Goal: Navigation & Orientation: Find specific page/section

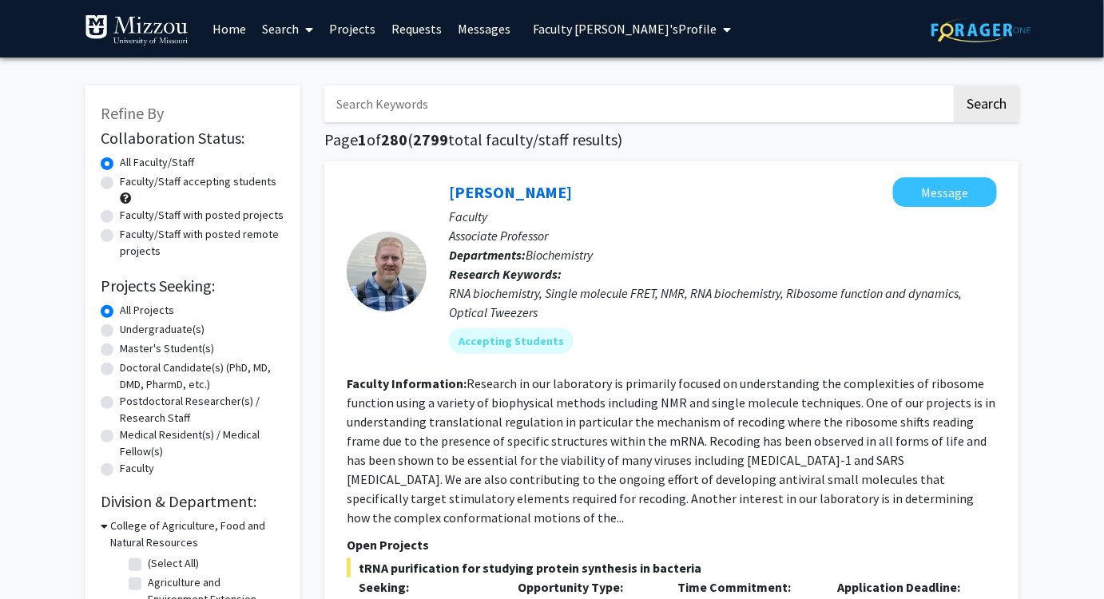
click at [223, 34] on link "Home" at bounding box center [230, 29] width 50 height 56
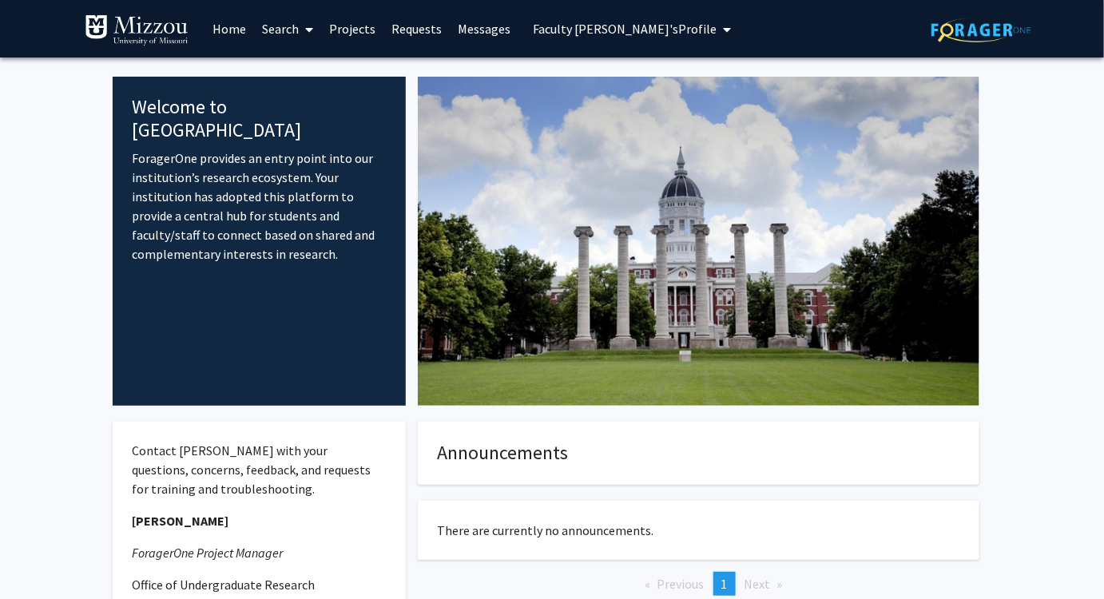
click at [44, 157] on fg-internal-home-page "Welcome to ForagerOne ForagerOne provides an entry point into our institution’s…" at bounding box center [552, 422] width 1104 height 729
click at [1063, 158] on fg-internal-home-page "Welcome to ForagerOne ForagerOne provides an entry point into our institution’s…" at bounding box center [552, 422] width 1104 height 729
click at [1074, 149] on fg-internal-home-page "Welcome to ForagerOne ForagerOne provides an entry point into our institution’s…" at bounding box center [552, 422] width 1104 height 729
click at [1031, 135] on fg-internal-home-page "Welcome to ForagerOne ForagerOne provides an entry point into our institution’s…" at bounding box center [552, 422] width 1104 height 729
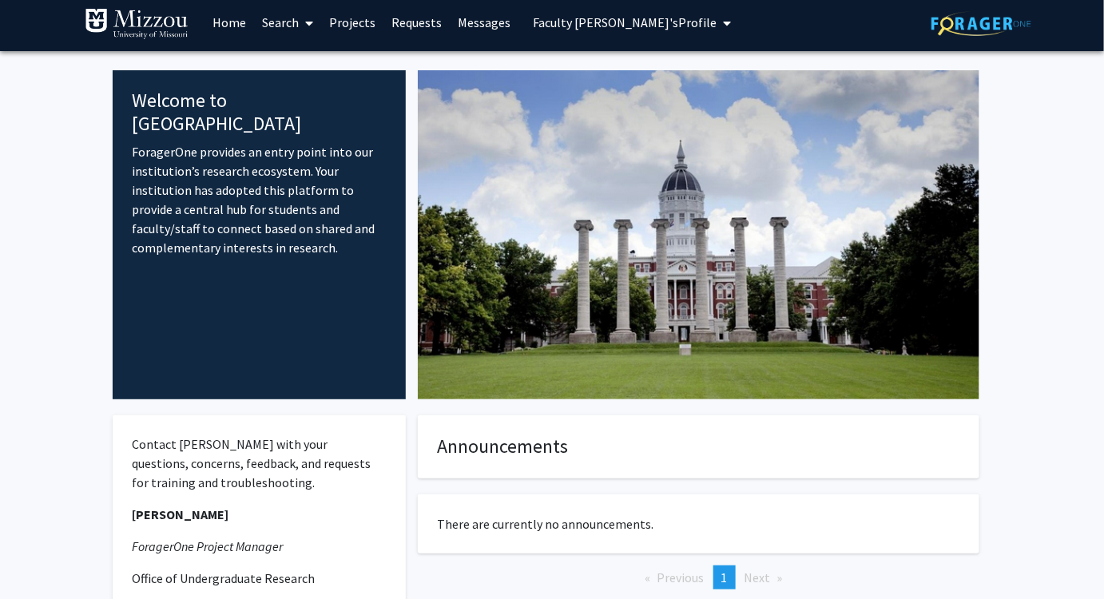
scroll to position [196, 0]
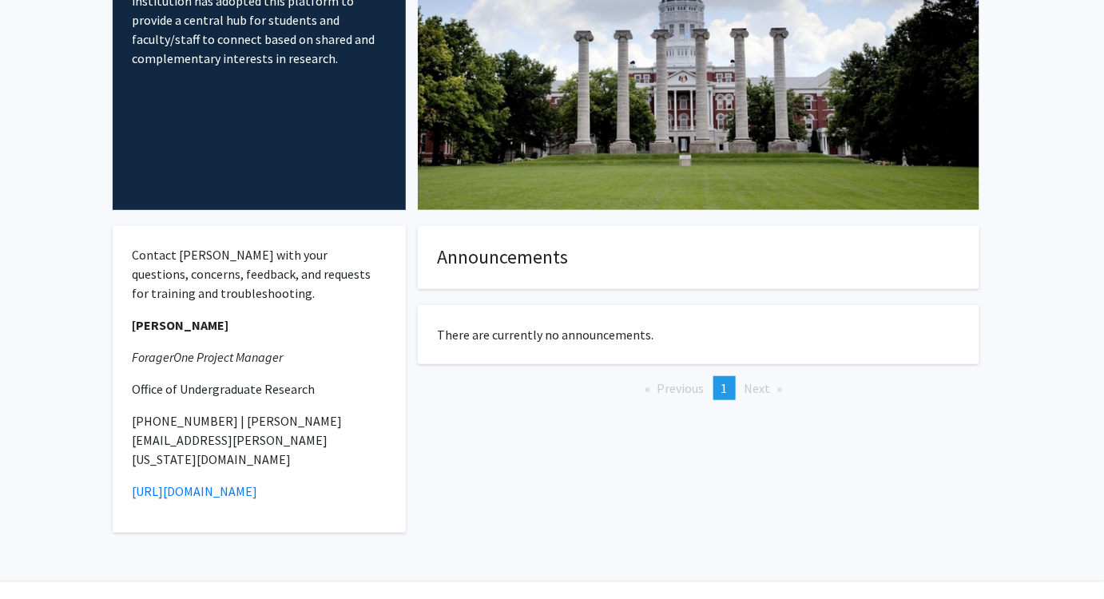
click at [1059, 442] on fg-internal-home-page "Welcome to ForagerOne ForagerOne provides an entry point into our institution’s…" at bounding box center [552, 226] width 1104 height 729
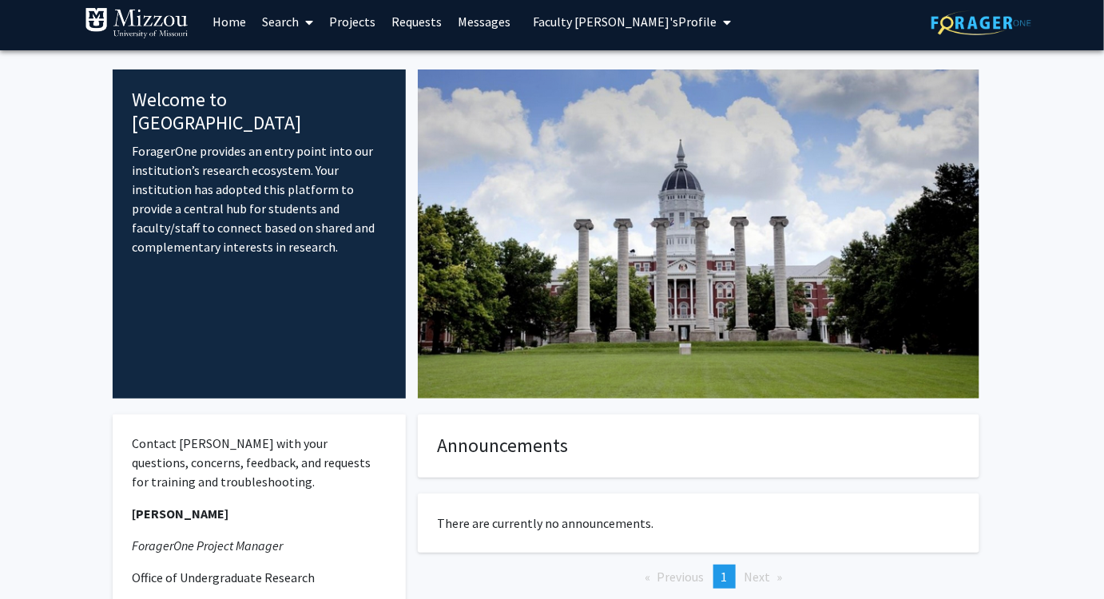
scroll to position [0, 0]
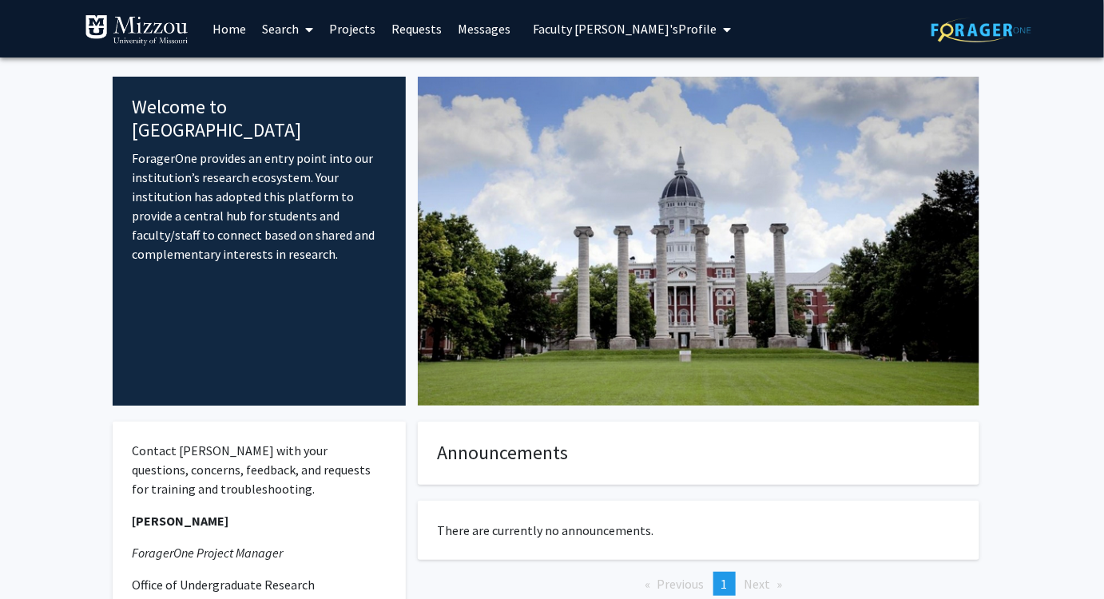
click at [1059, 92] on fg-internal-home-page "Welcome to ForagerOne ForagerOne provides an entry point into our institution’s…" at bounding box center [552, 422] width 1104 height 729
